Goal: Find specific page/section: Find specific page/section

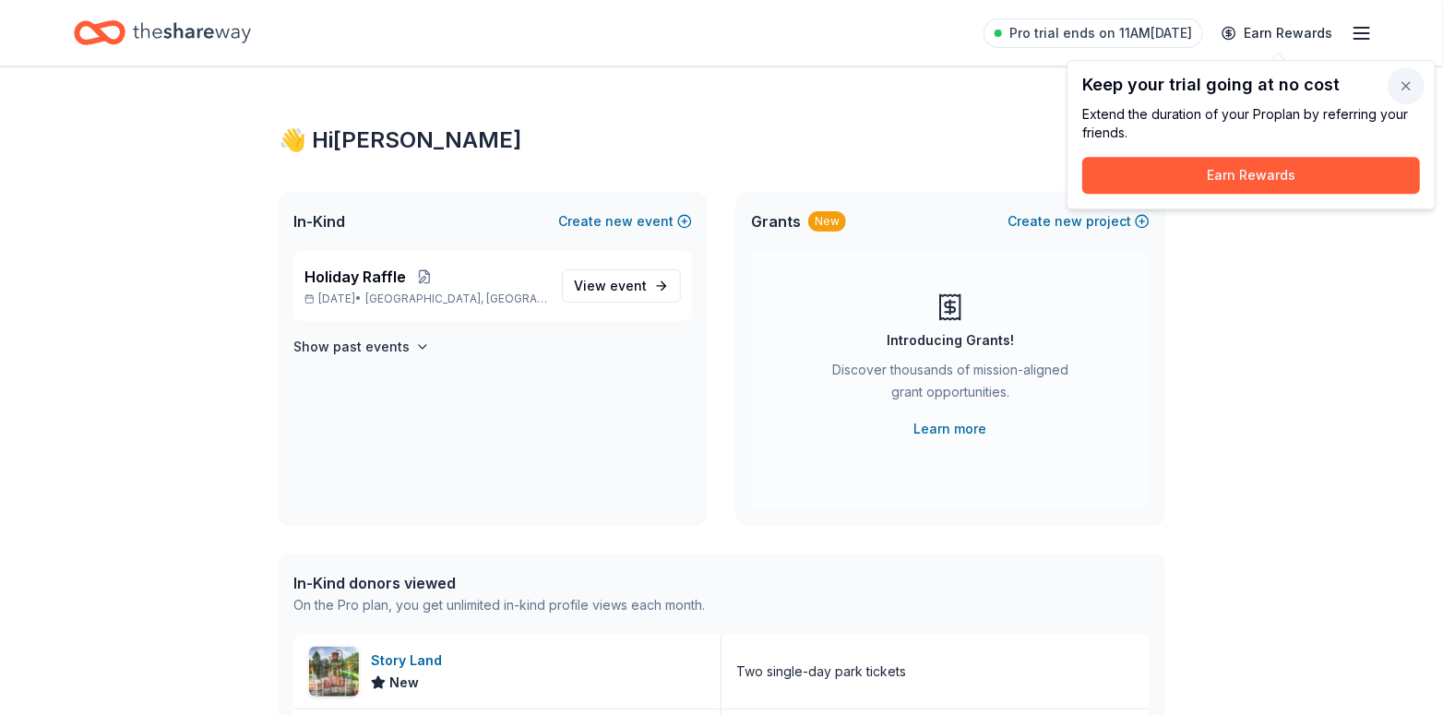
click at [1416, 81] on button "button" at bounding box center [1405, 85] width 37 height 37
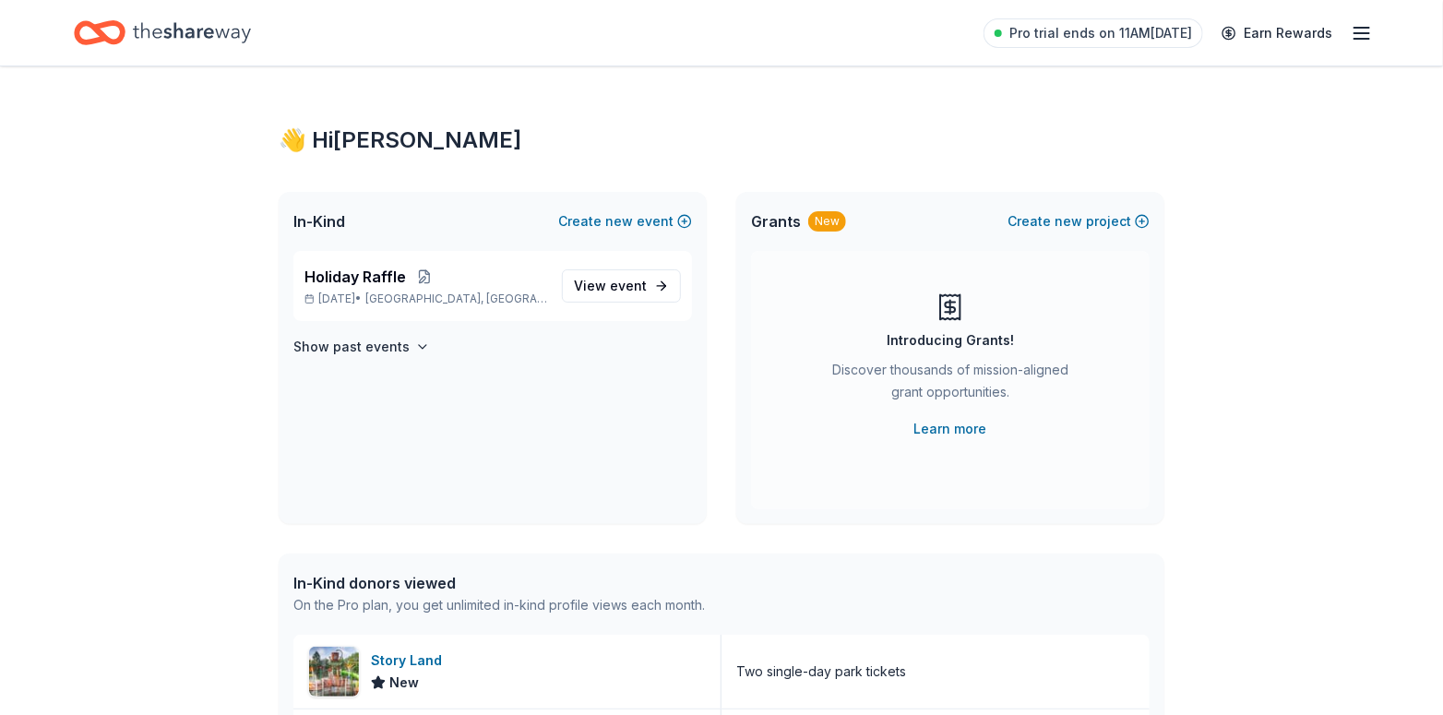
click at [1353, 31] on icon "button" at bounding box center [1362, 33] width 22 height 22
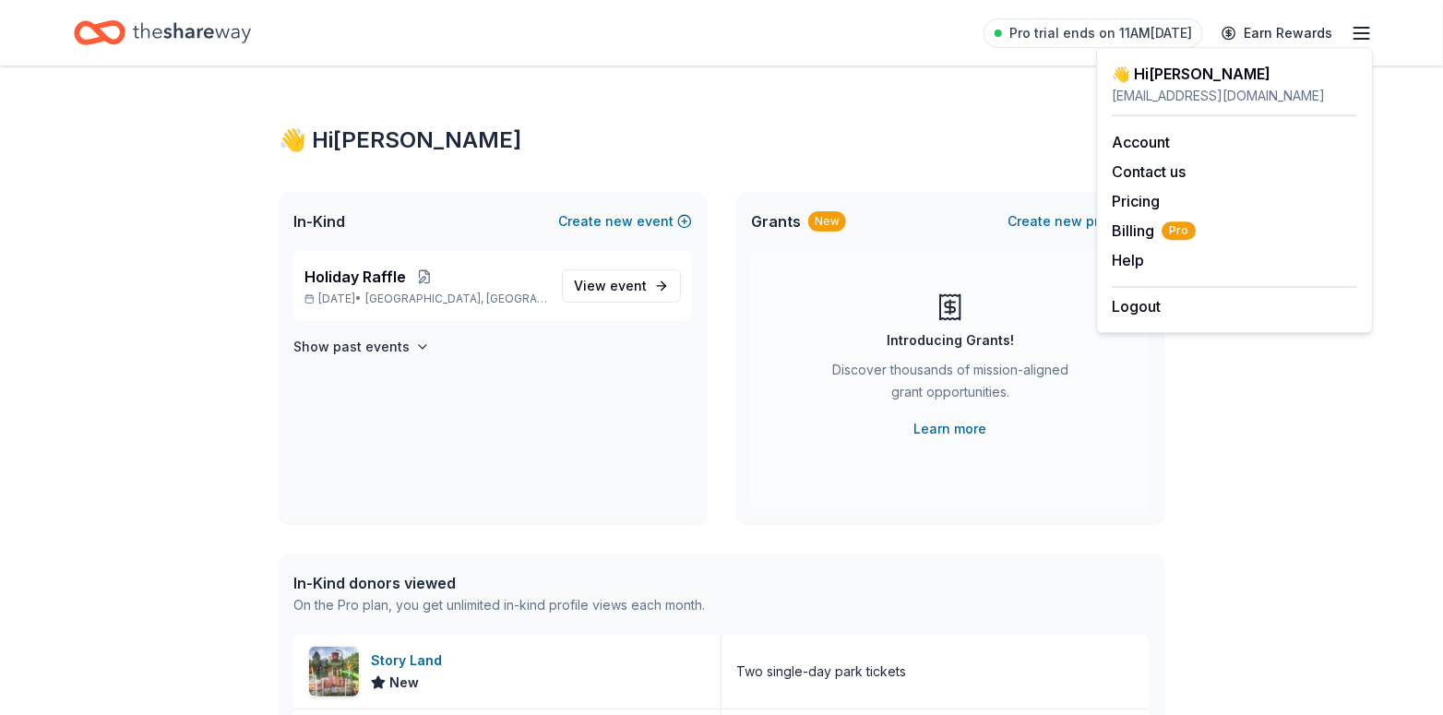
click at [1188, 412] on div "👋 Hi [PERSON_NAME] In-Kind Create new event Holiday Raffle [DATE] • [GEOGRAPHIC…" at bounding box center [721, 710] width 945 height 1288
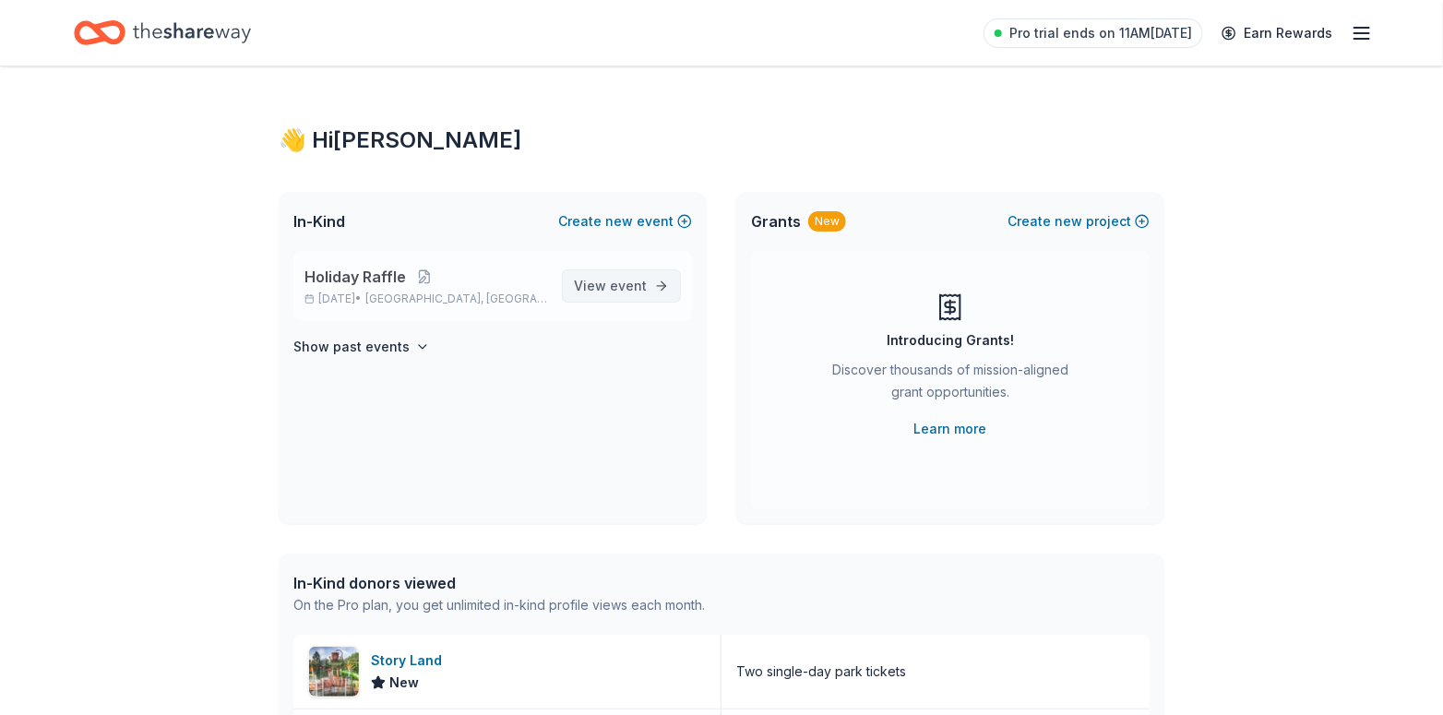
click at [579, 276] on span "View event" at bounding box center [610, 286] width 73 height 22
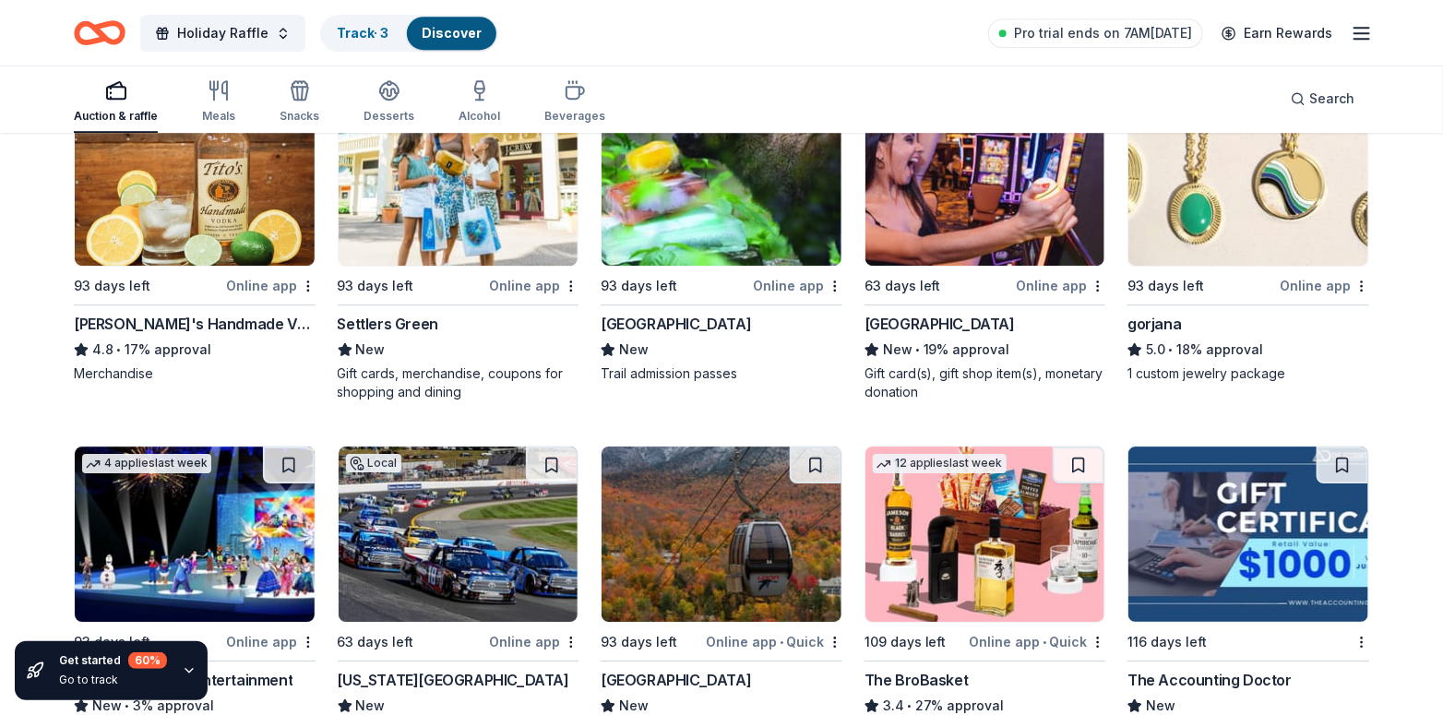
scroll to position [2314, 0]
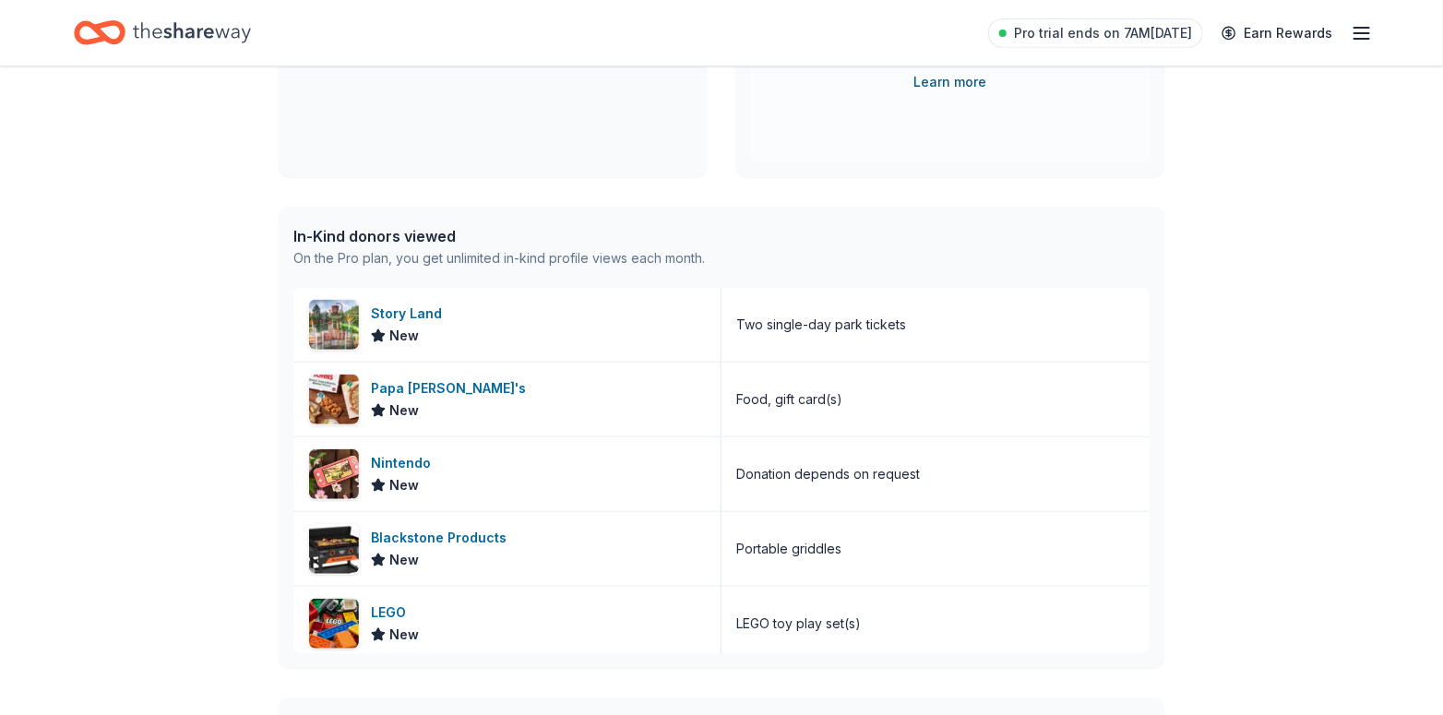
scroll to position [30, 0]
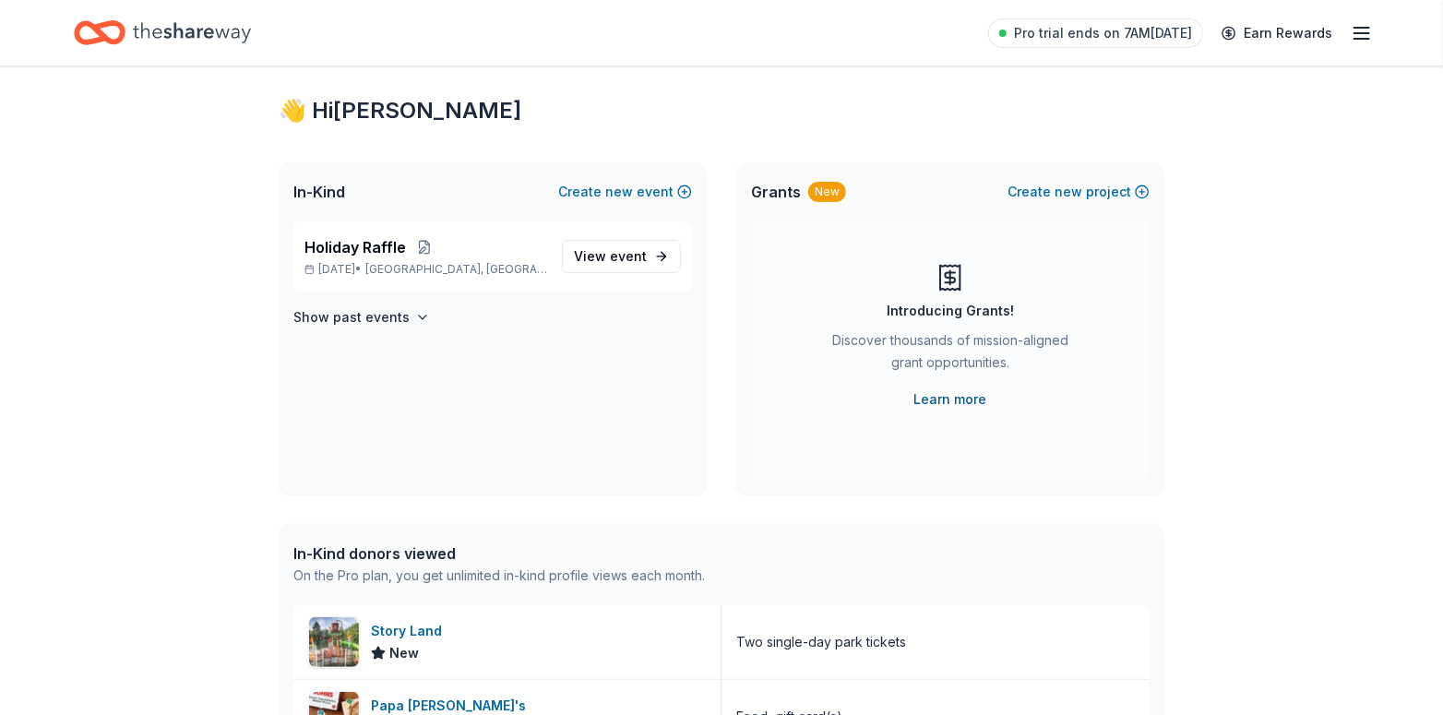
click at [964, 397] on link "Learn more" at bounding box center [950, 399] width 73 height 22
click at [1351, 36] on icon "button" at bounding box center [1362, 33] width 22 height 22
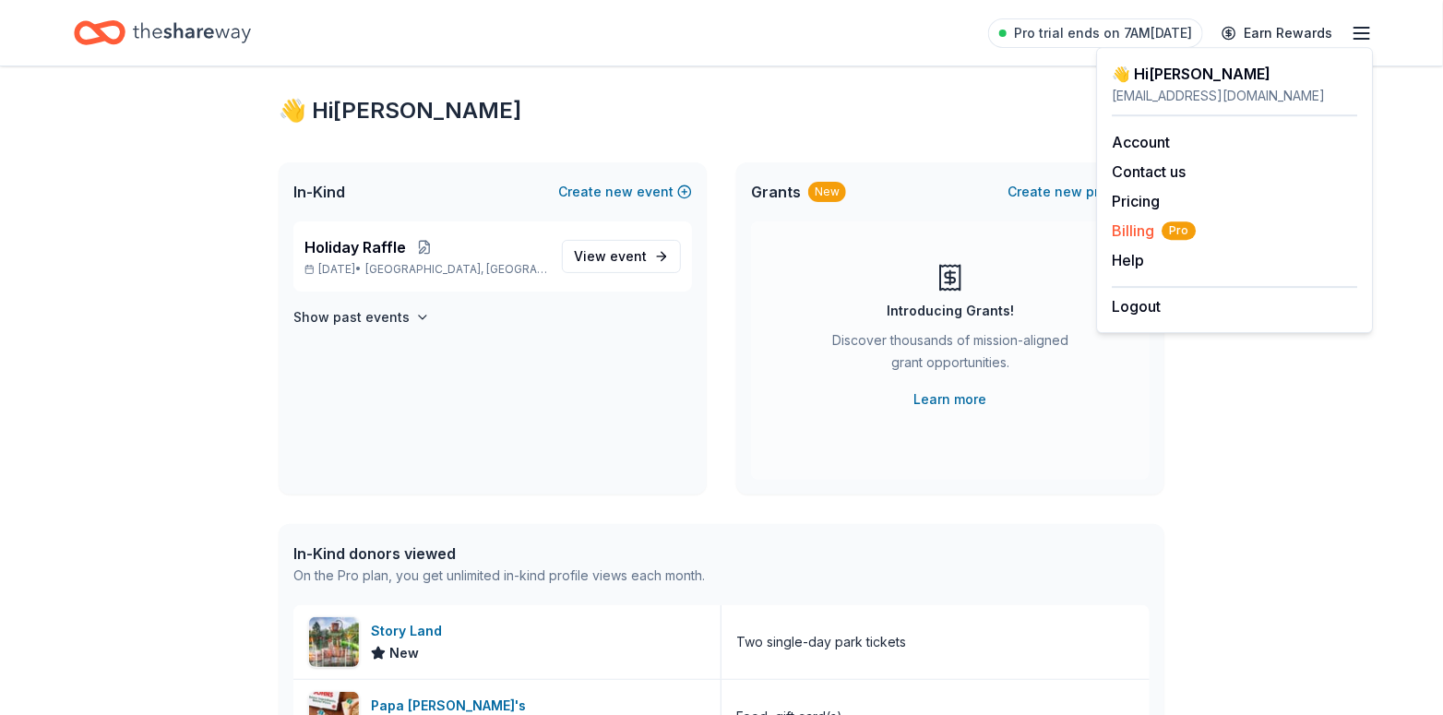
click at [1138, 226] on span "Billing Pro" at bounding box center [1154, 231] width 84 height 22
